Goal: Information Seeking & Learning: Learn about a topic

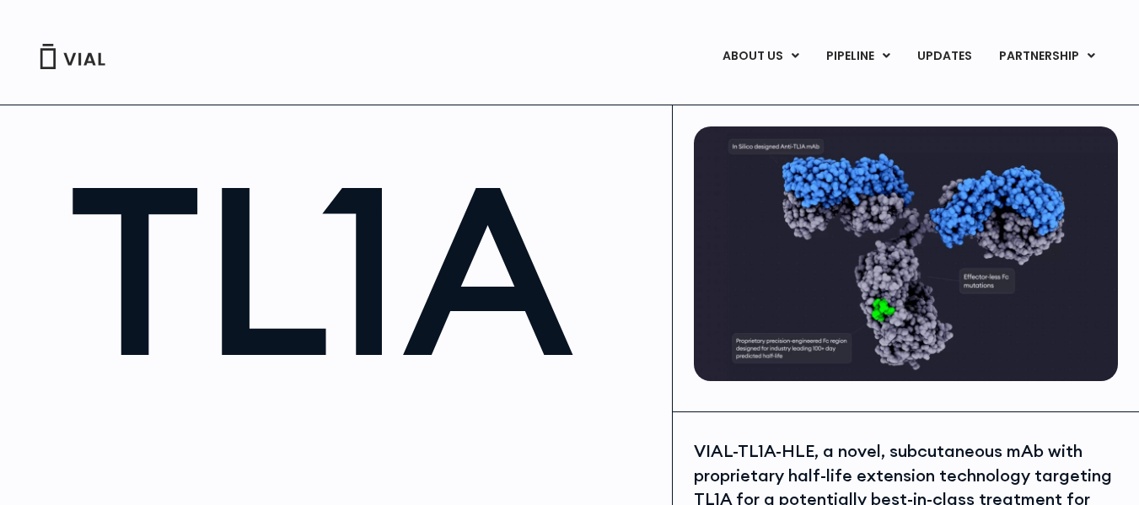
click at [635, 319] on h1 "TL1A" at bounding box center [361, 269] width 587 height 235
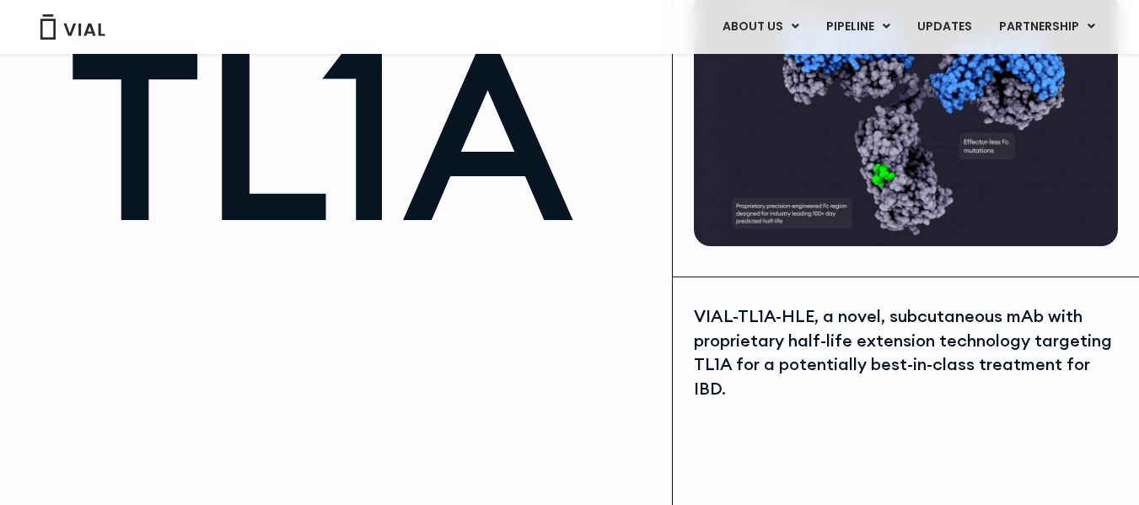
scroll to position [169, 0]
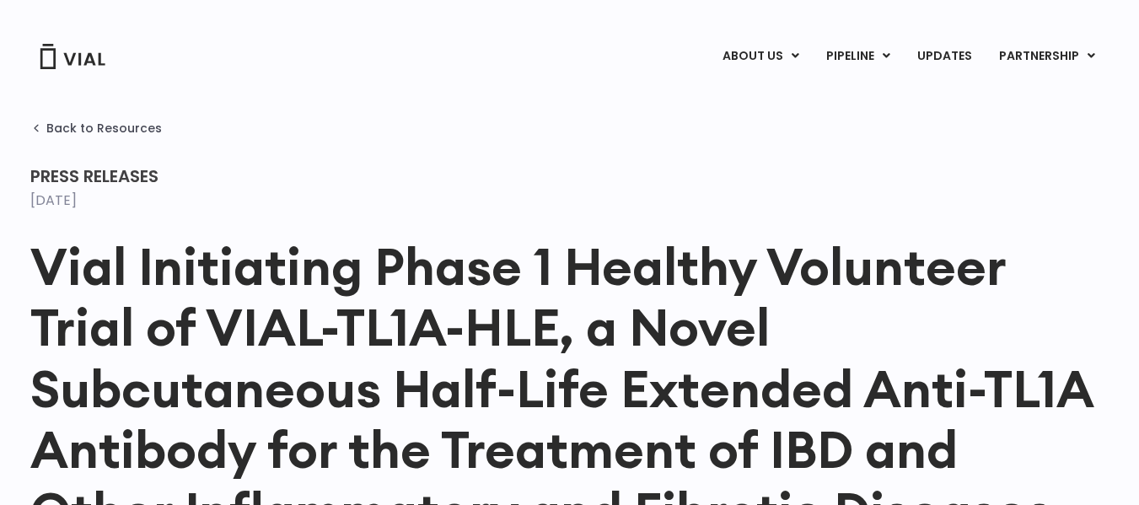
click at [391, 158] on div "Back to Resources" at bounding box center [569, 143] width 1079 height 46
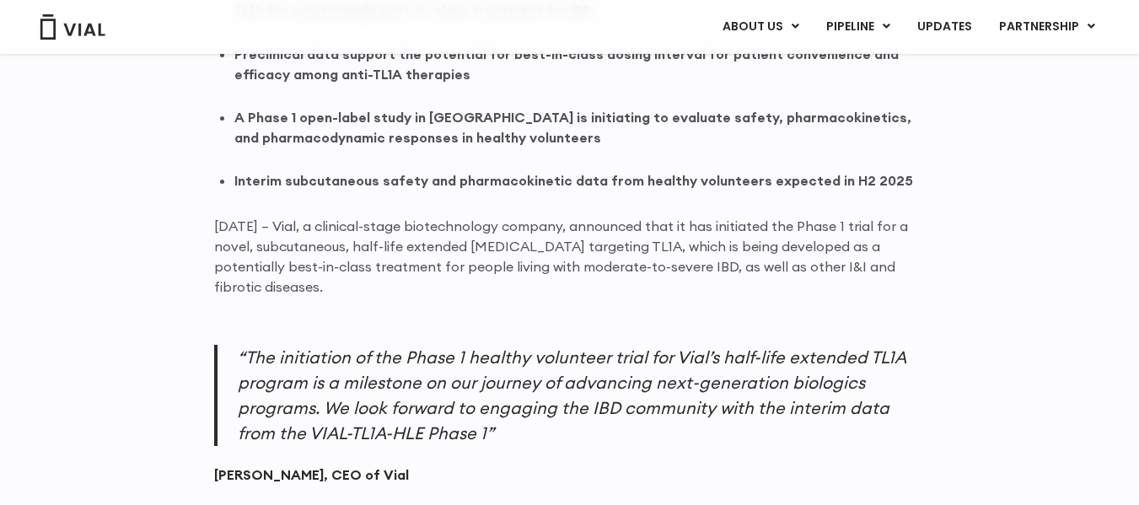
scroll to position [1180, 0]
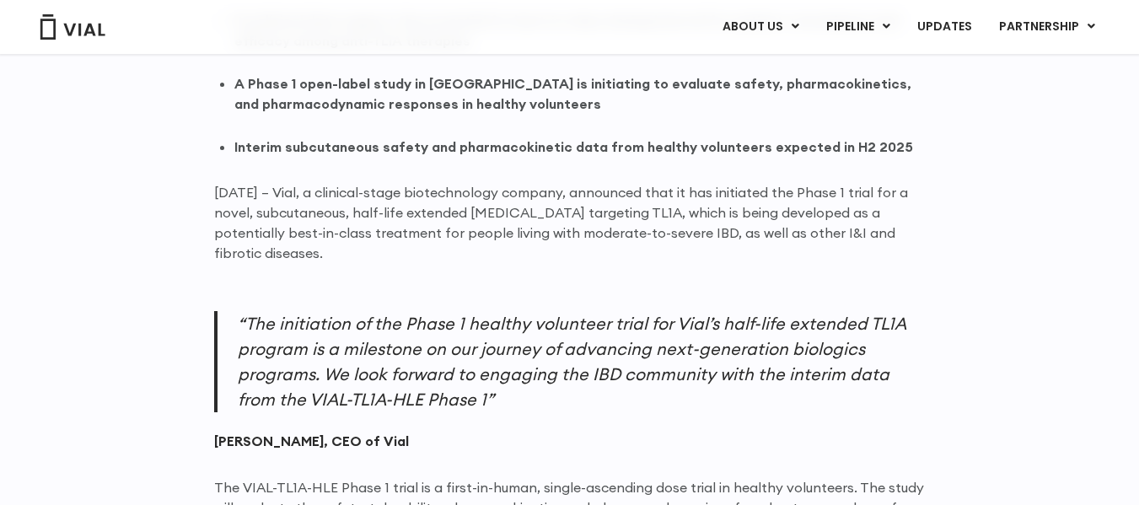
click at [571, 437] on cite "Simon Burns, CEO of Vial" at bounding box center [569, 441] width 711 height 19
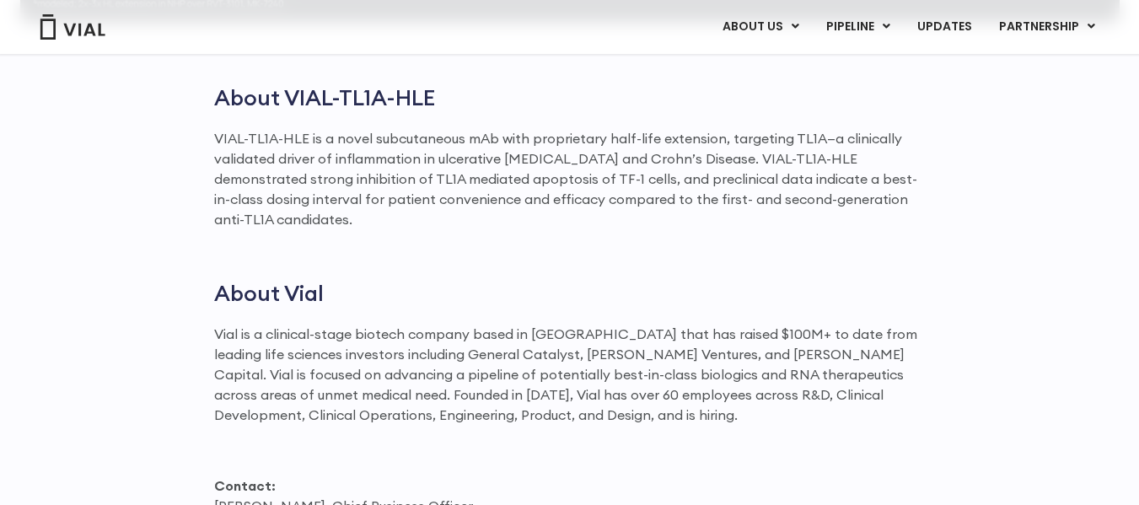
scroll to position [2434, 0]
